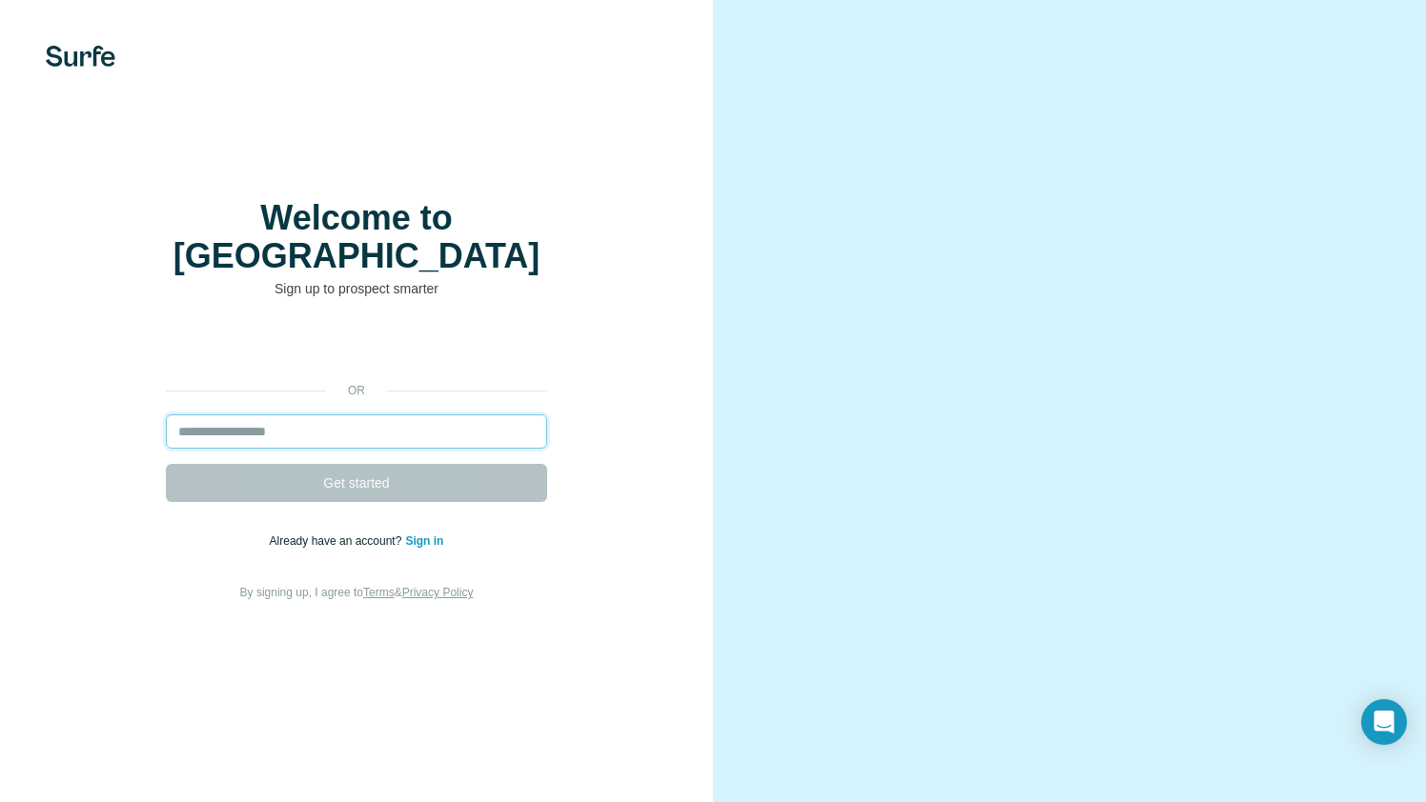
click at [358, 421] on input "email" at bounding box center [356, 432] width 381 height 34
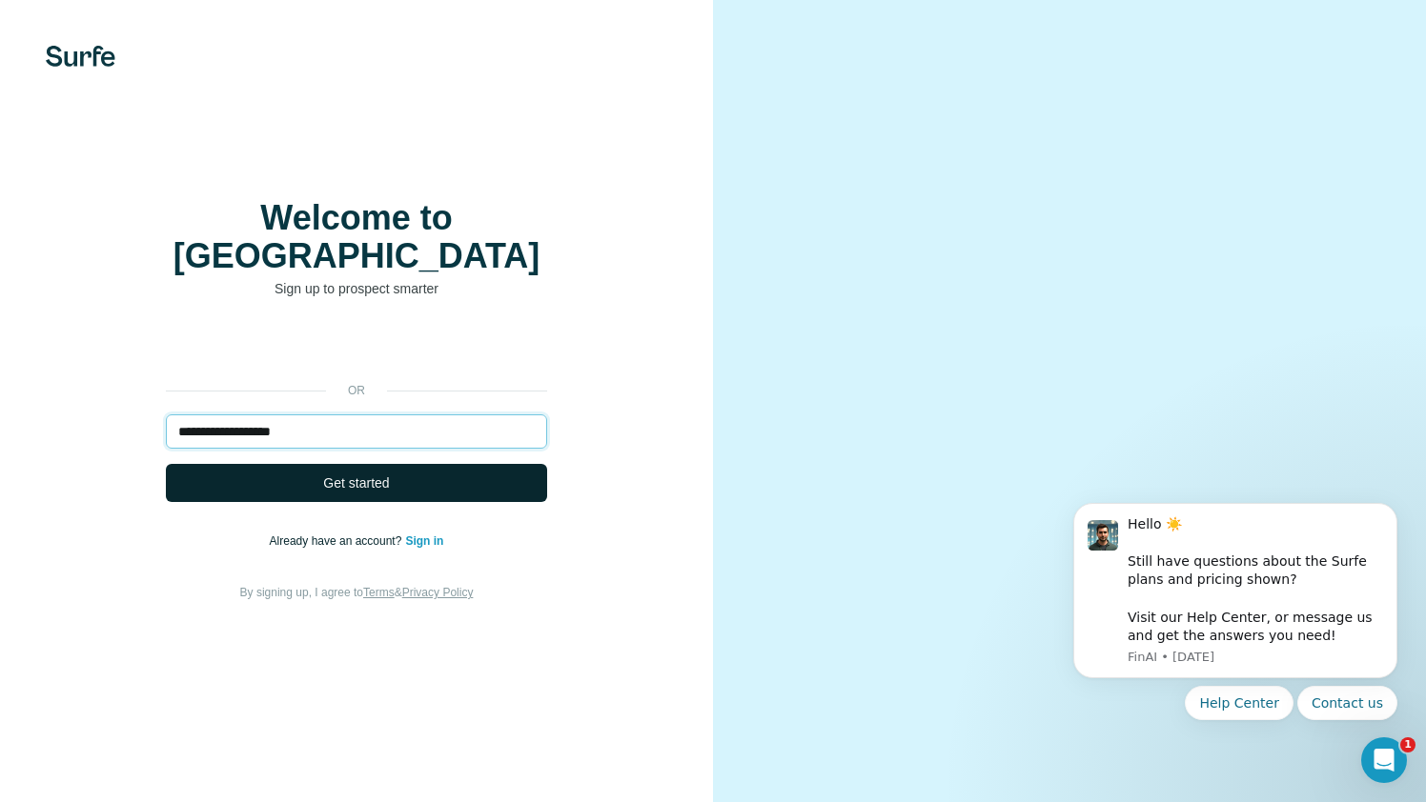
type input "**********"
click at [358, 474] on span "Get started" at bounding box center [356, 483] width 66 height 19
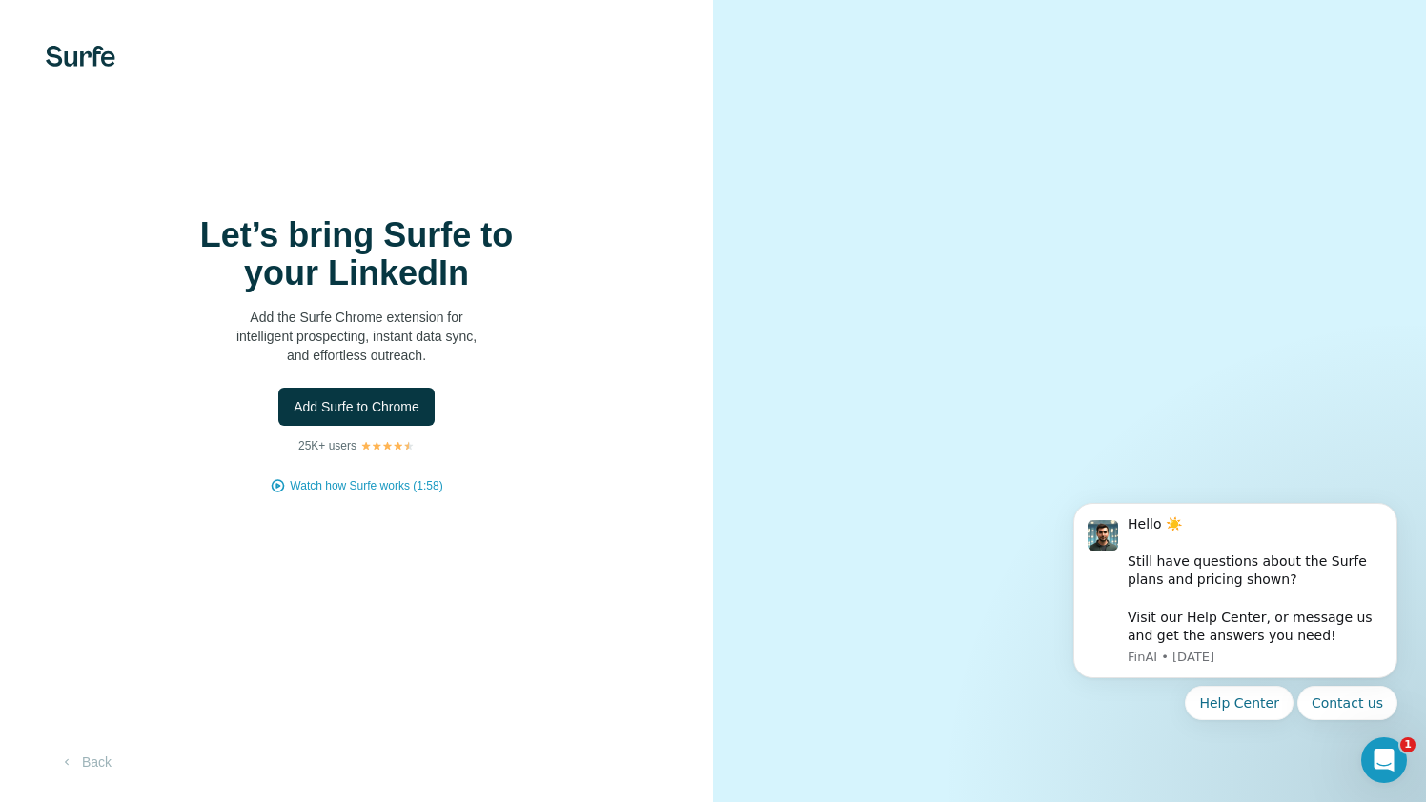
click at [408, 415] on span "Add Surfe to Chrome" at bounding box center [357, 406] width 126 height 19
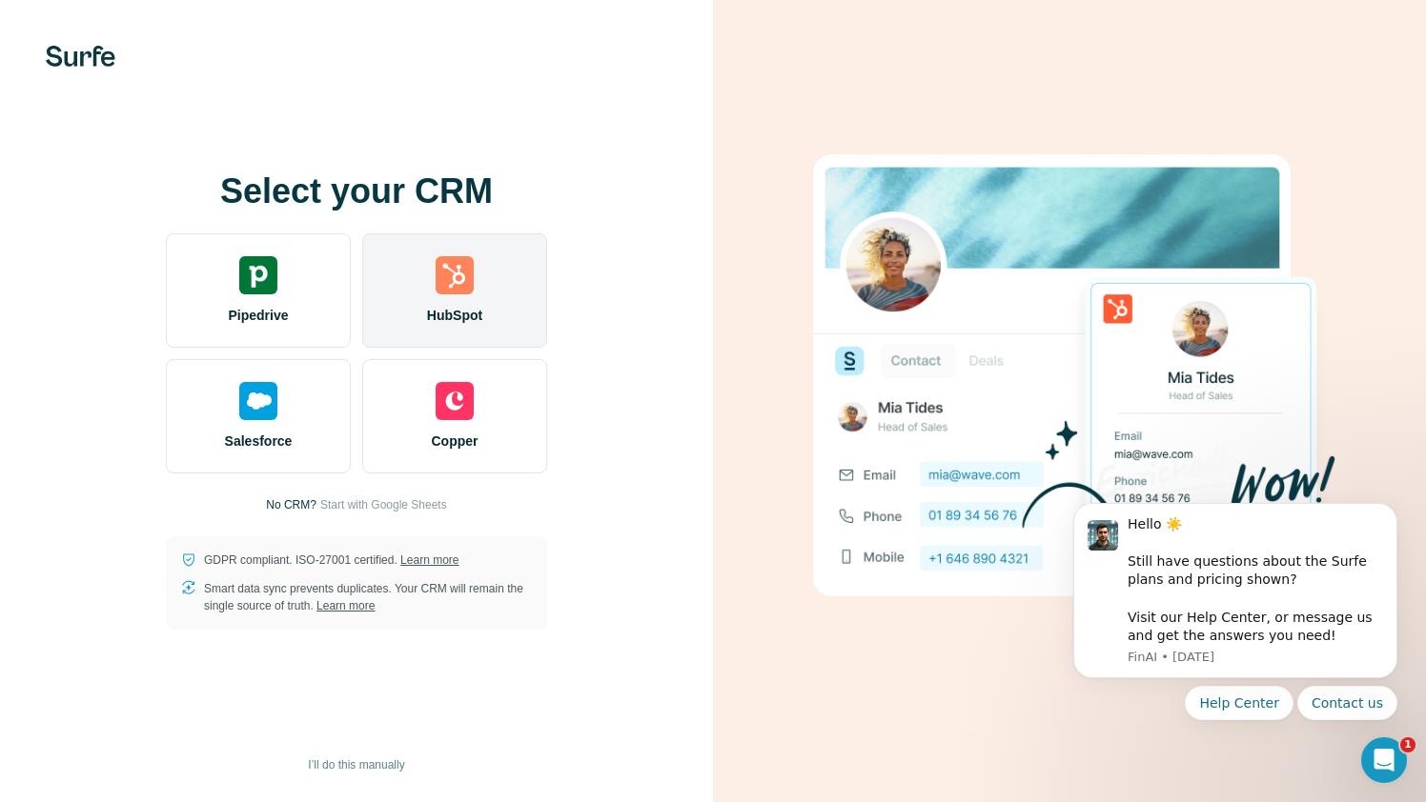
click at [462, 297] on div "HubSpot" at bounding box center [454, 290] width 185 height 114
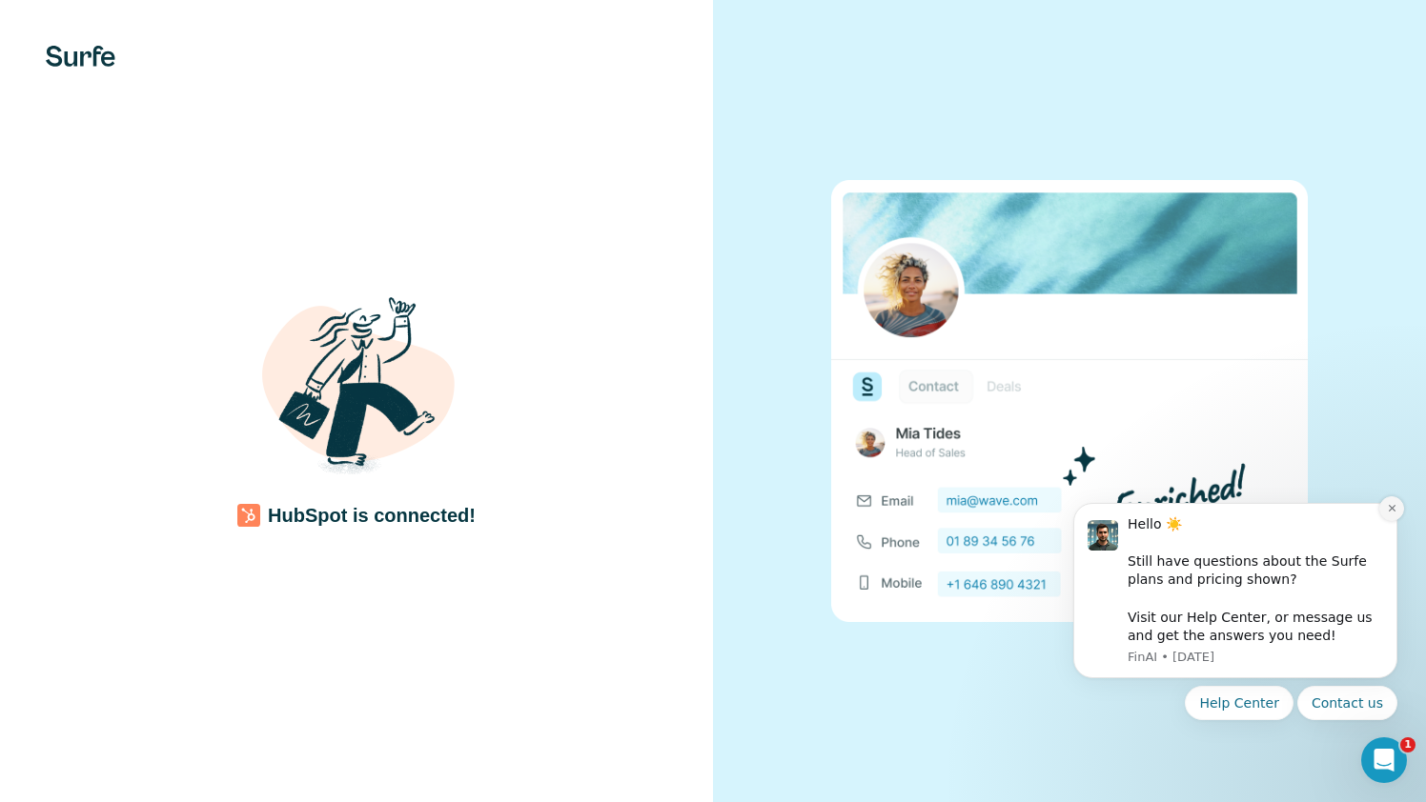
click at [1392, 514] on button "Dismiss notification" at bounding box center [1391, 509] width 25 height 25
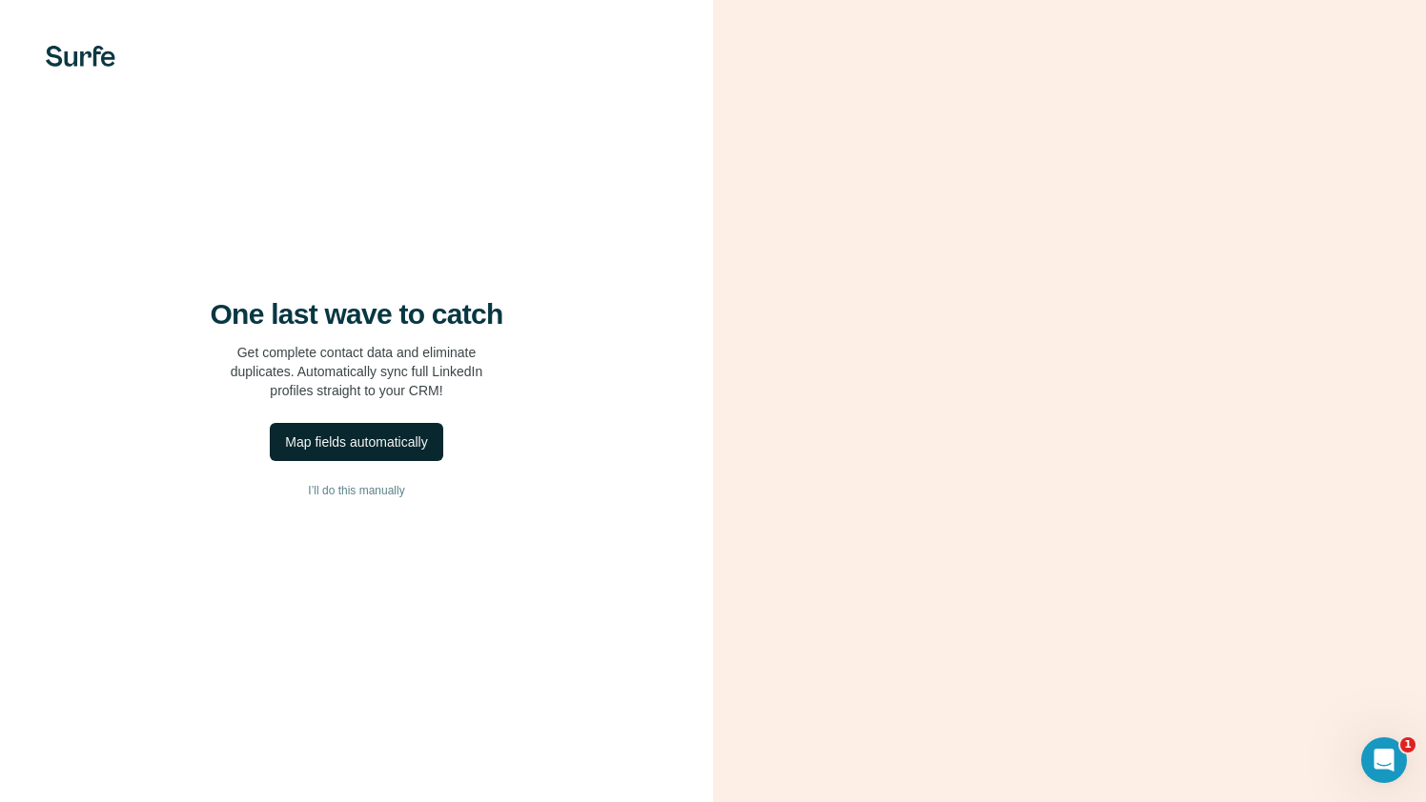
click at [386, 444] on div "Map fields automatically" at bounding box center [356, 442] width 142 height 19
